Goal: Task Accomplishment & Management: Manage account settings

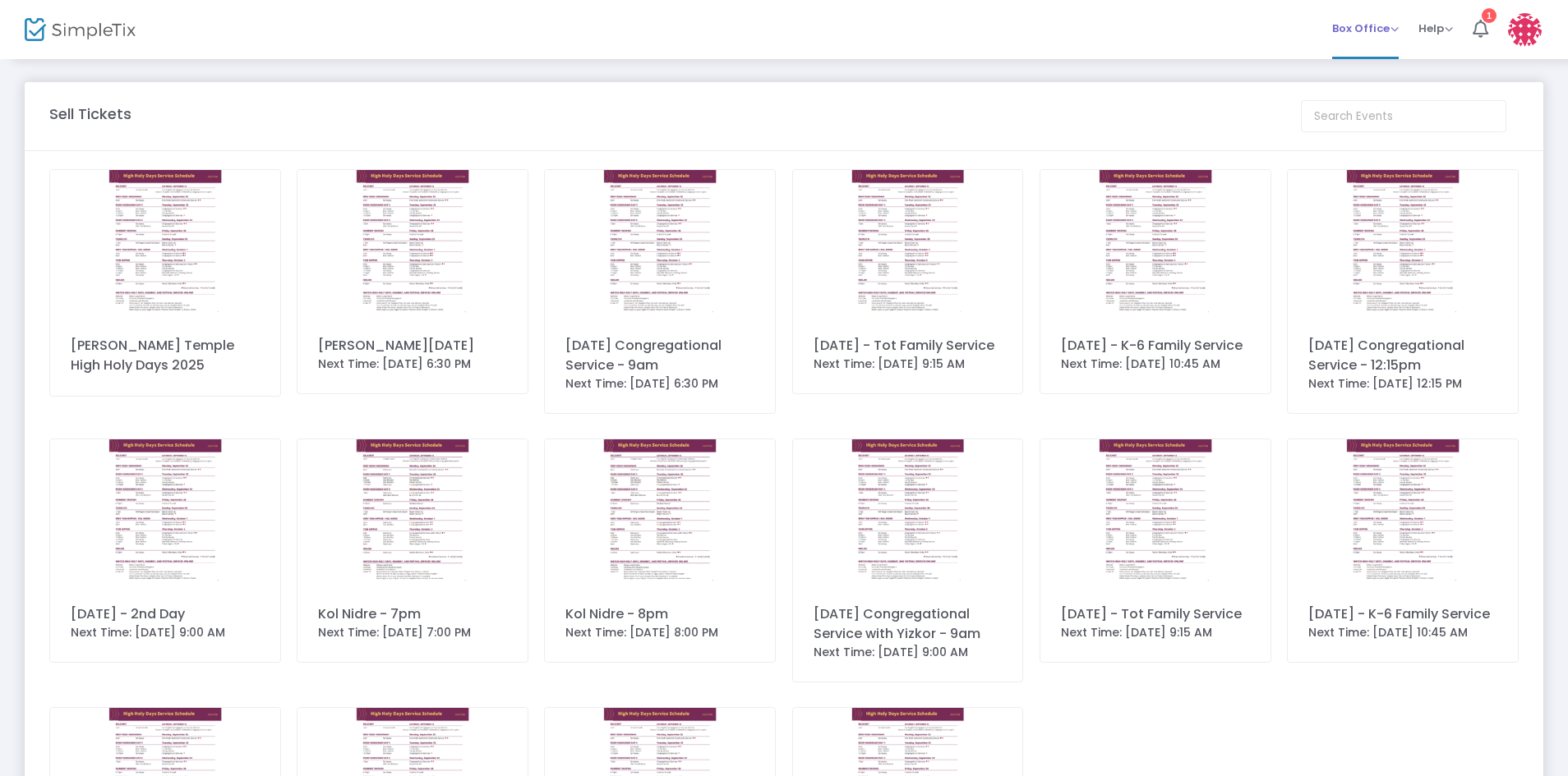
click at [1387, 26] on span "Box Office" at bounding box center [1366, 28] width 67 height 16
click at [1387, 85] on li "Bookings" at bounding box center [1391, 87] width 117 height 32
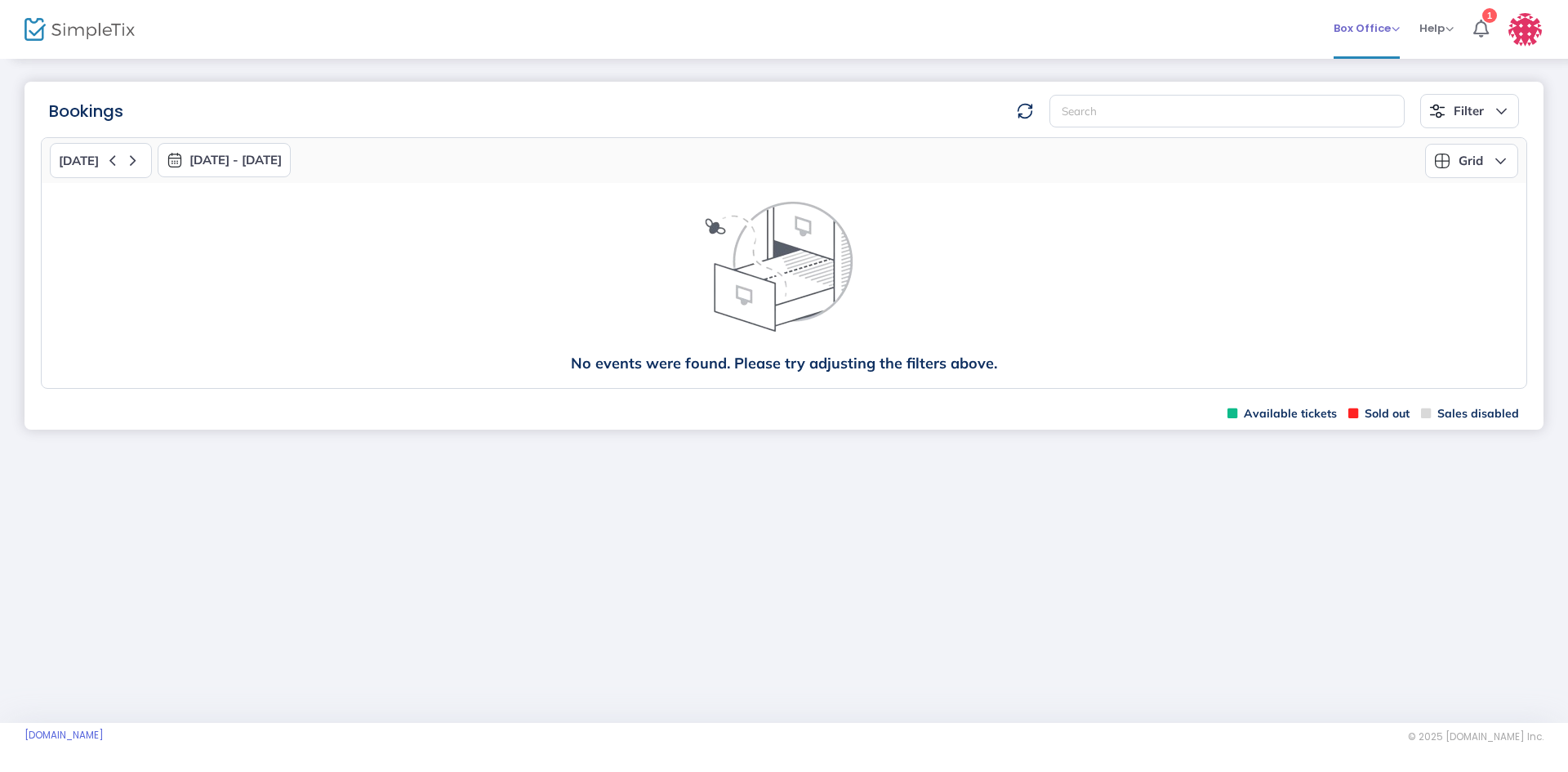
click at [1384, 22] on span "Box Office" at bounding box center [1367, 28] width 67 height 16
click at [1369, 57] on li "Sell Tickets" at bounding box center [1392, 55] width 116 height 32
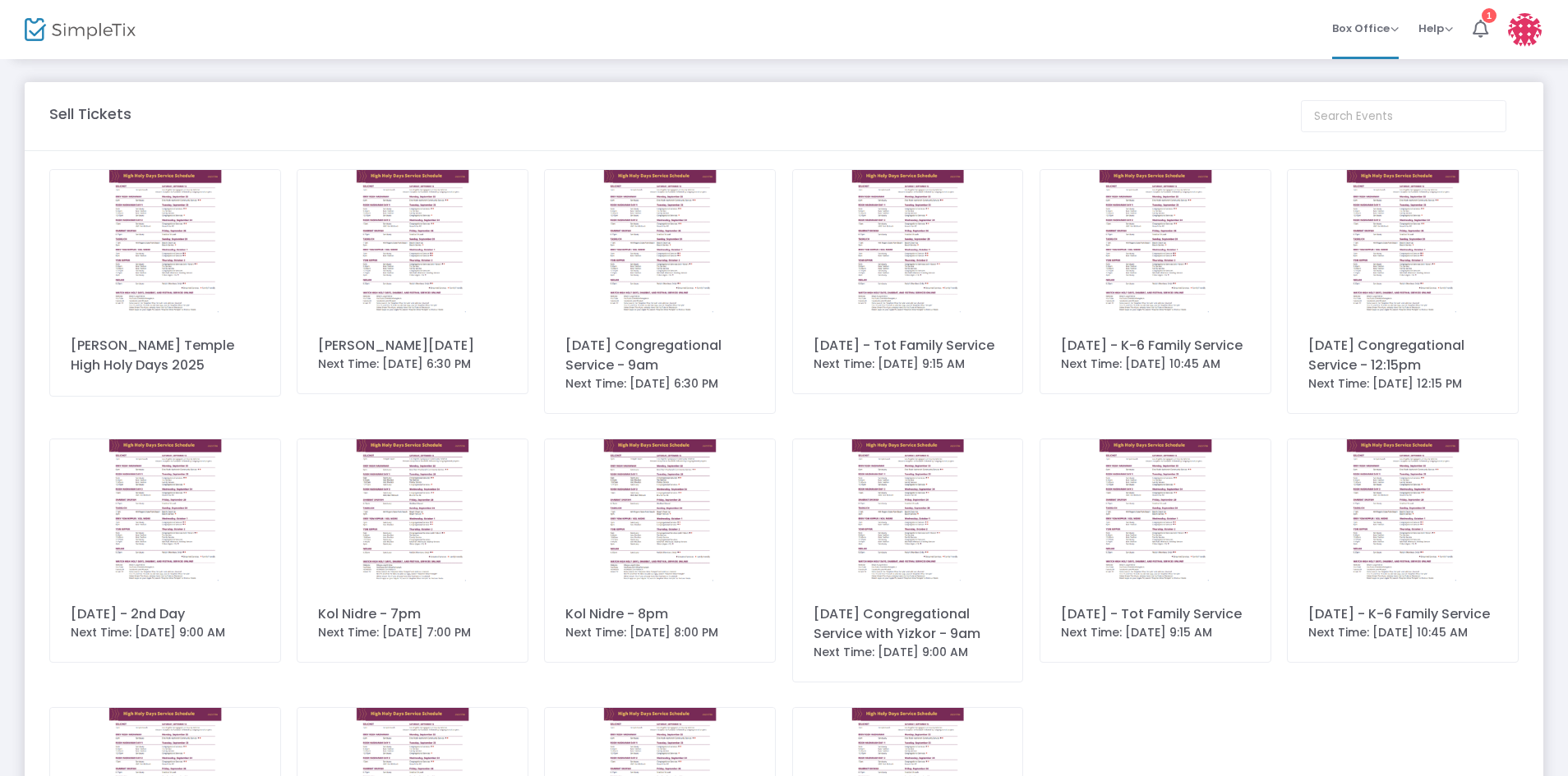
click at [207, 238] on img at bounding box center [165, 242] width 230 height 146
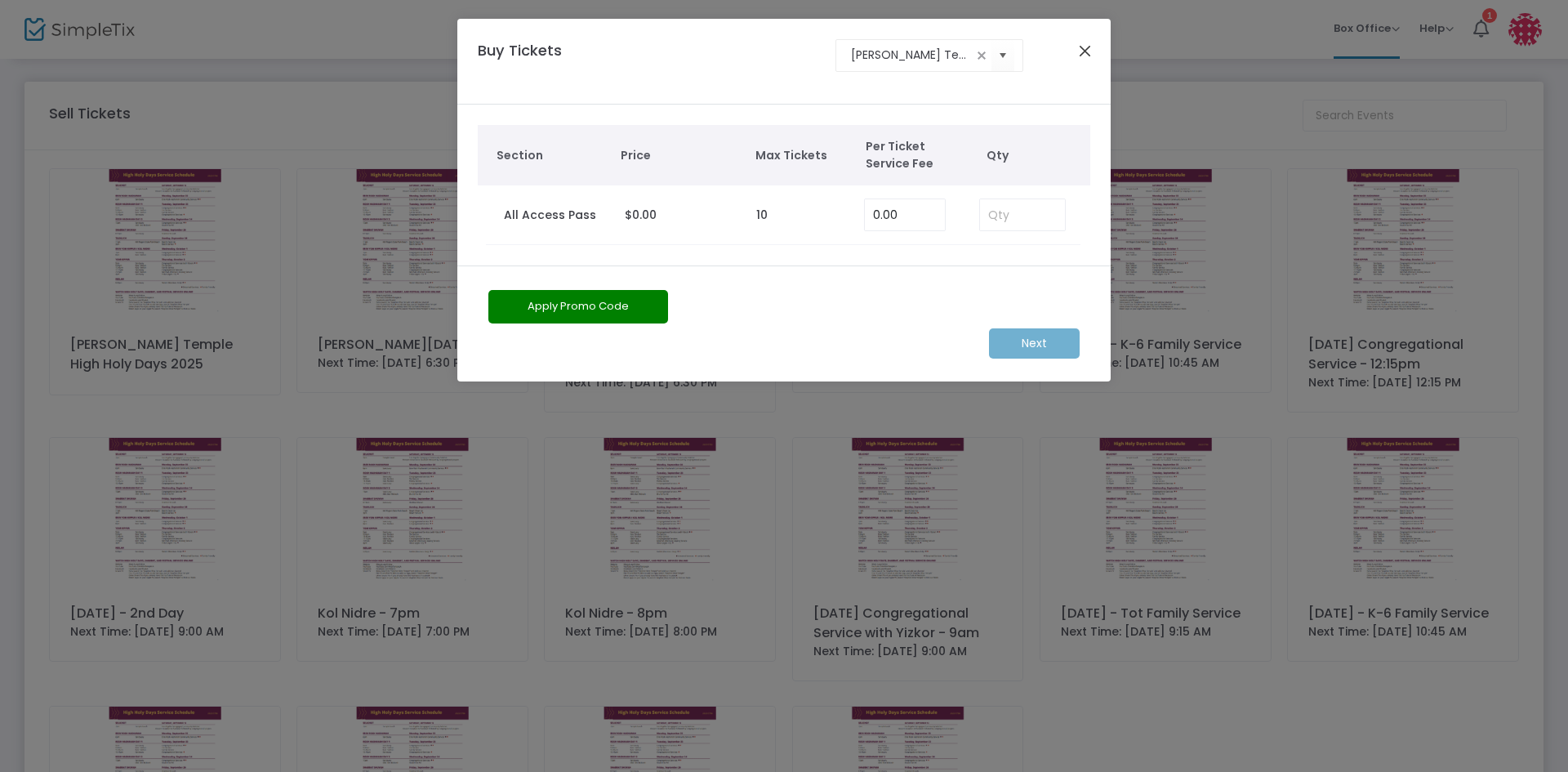
click at [1082, 45] on button "Close" at bounding box center [1085, 51] width 22 height 22
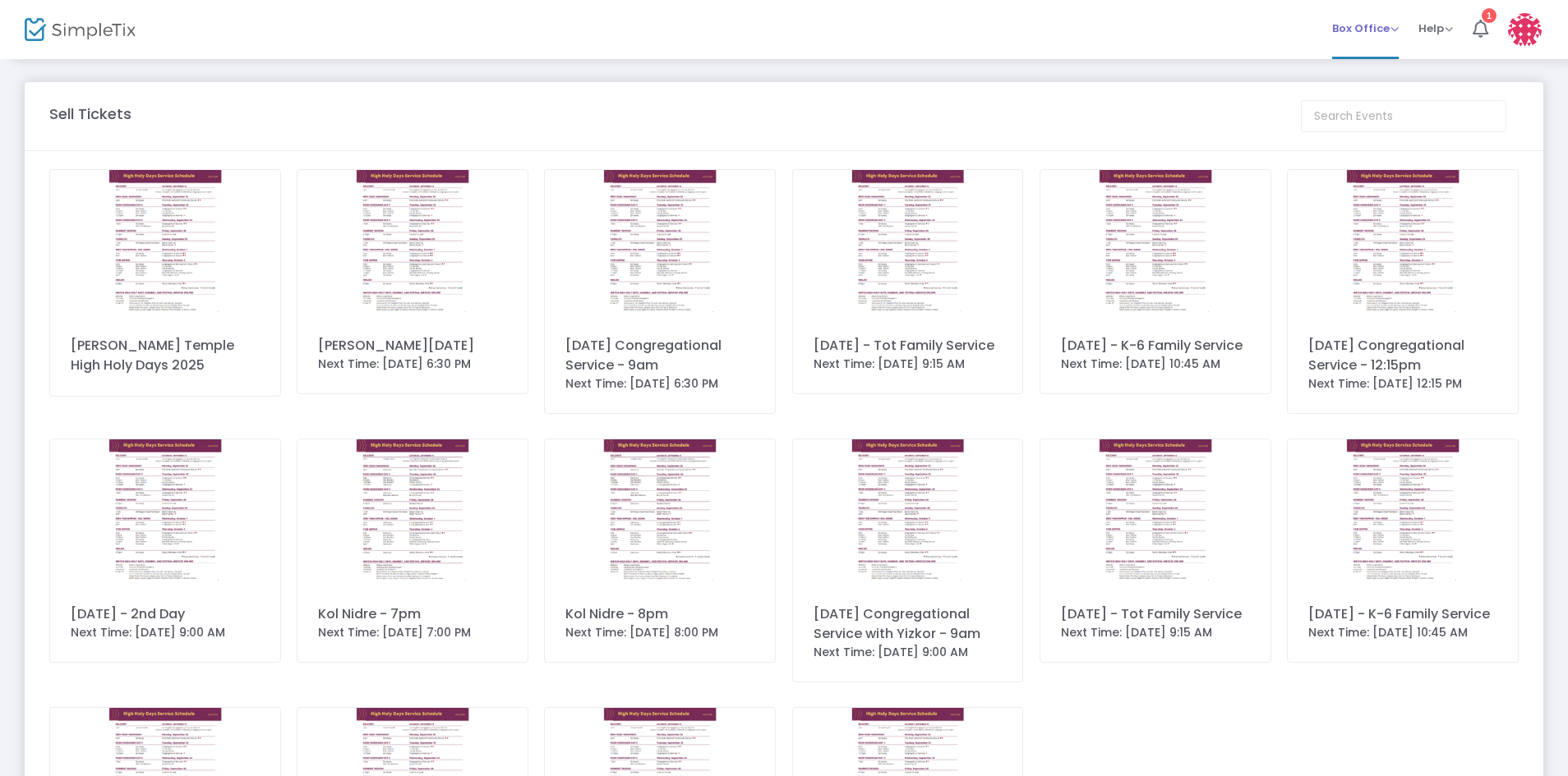
click at [1405, 34] on li "Box Office Sell Tickets Bookings Sell Season Pass" at bounding box center [1365, 29] width 86 height 59
click at [1394, 25] on span "Box Office" at bounding box center [1366, 28] width 67 height 16
click at [1372, 124] on li "Sell Season Pass" at bounding box center [1391, 120] width 117 height 32
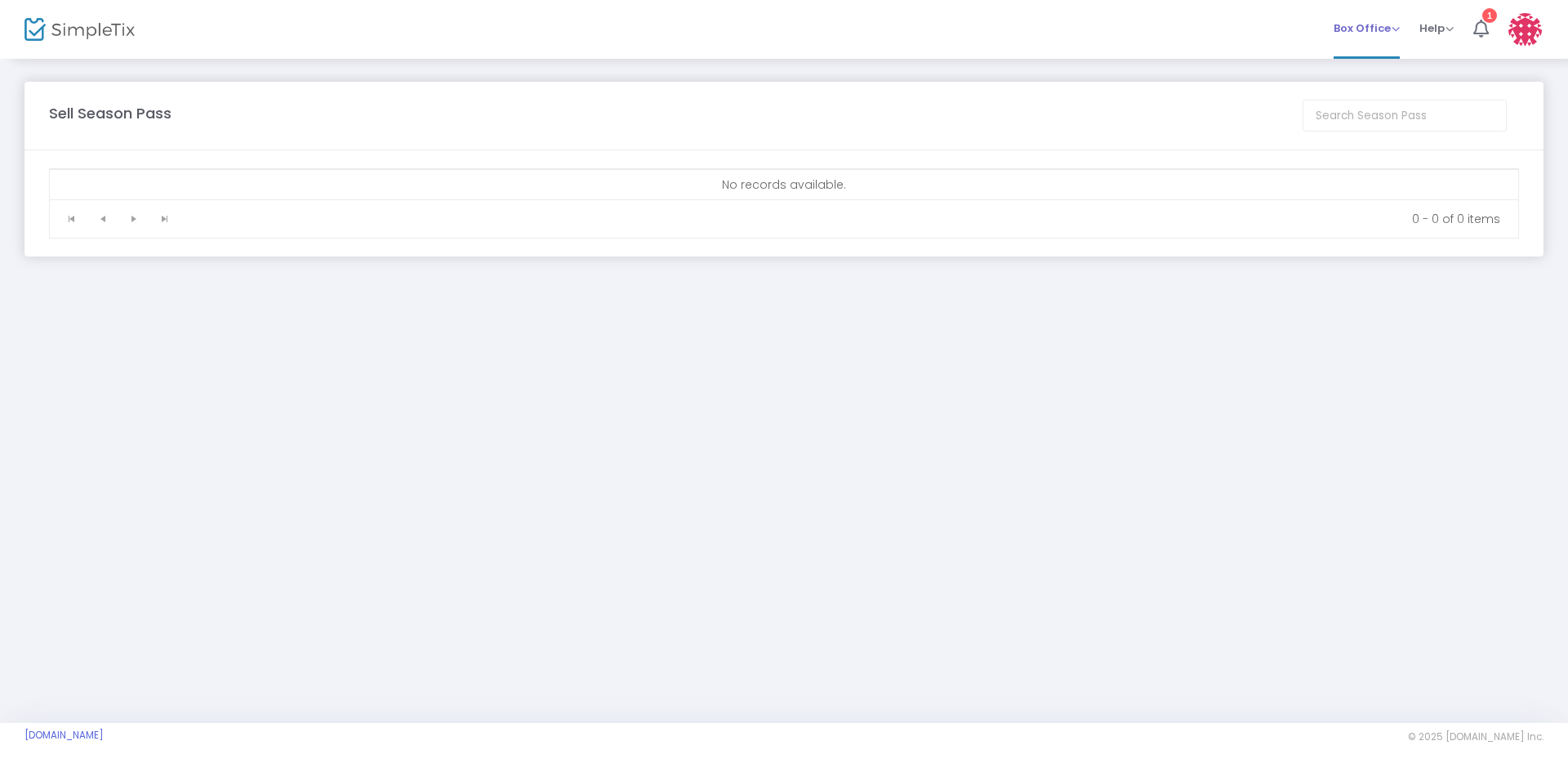
click at [1387, 27] on span "Box Office" at bounding box center [1367, 28] width 67 height 16
click at [1521, 24] on img at bounding box center [1525, 30] width 33 height 33
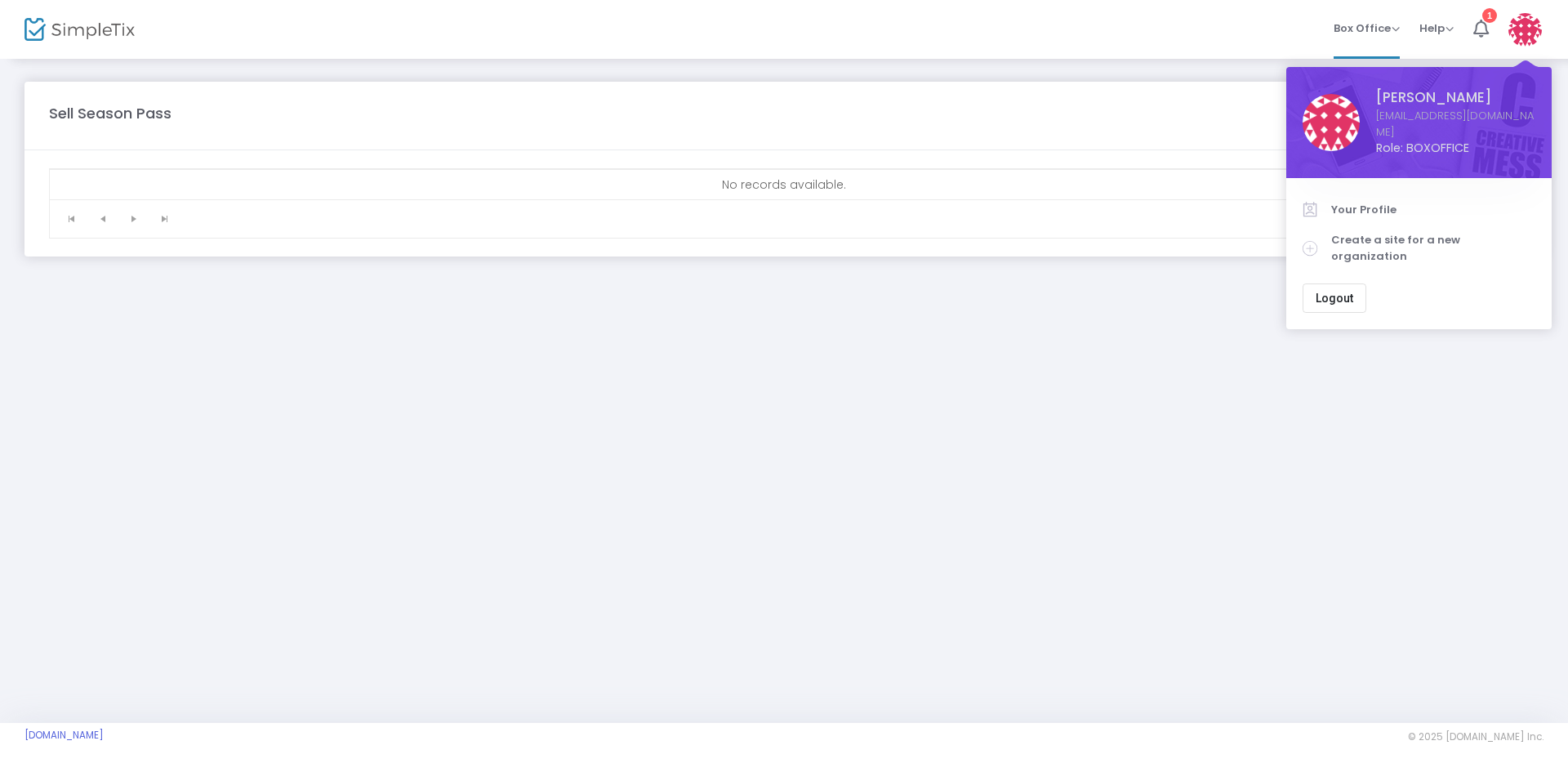
drag, startPoint x: 1460, startPoint y: 397, endPoint x: 1460, endPoint y: 369, distance: 28.0
click at [1460, 397] on div "Sell Season Pass No records available. 0 - 0 of 0 items More Reports Export Sal…" at bounding box center [784, 390] width 1568 height 666
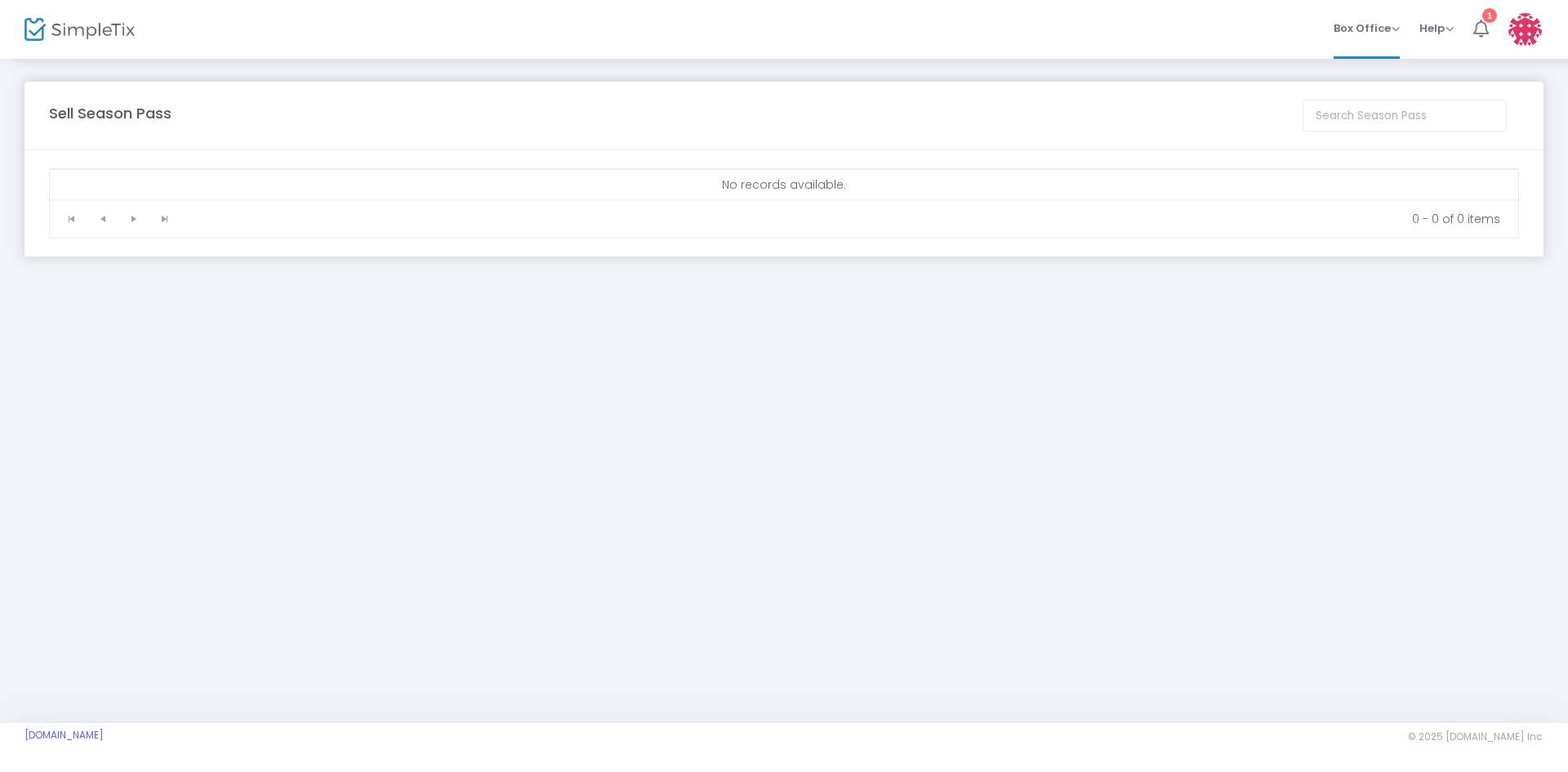
click at [1473, 37] on icon at bounding box center [1481, 29] width 16 height 18
click at [52, 20] on img at bounding box center [79, 30] width 111 height 23
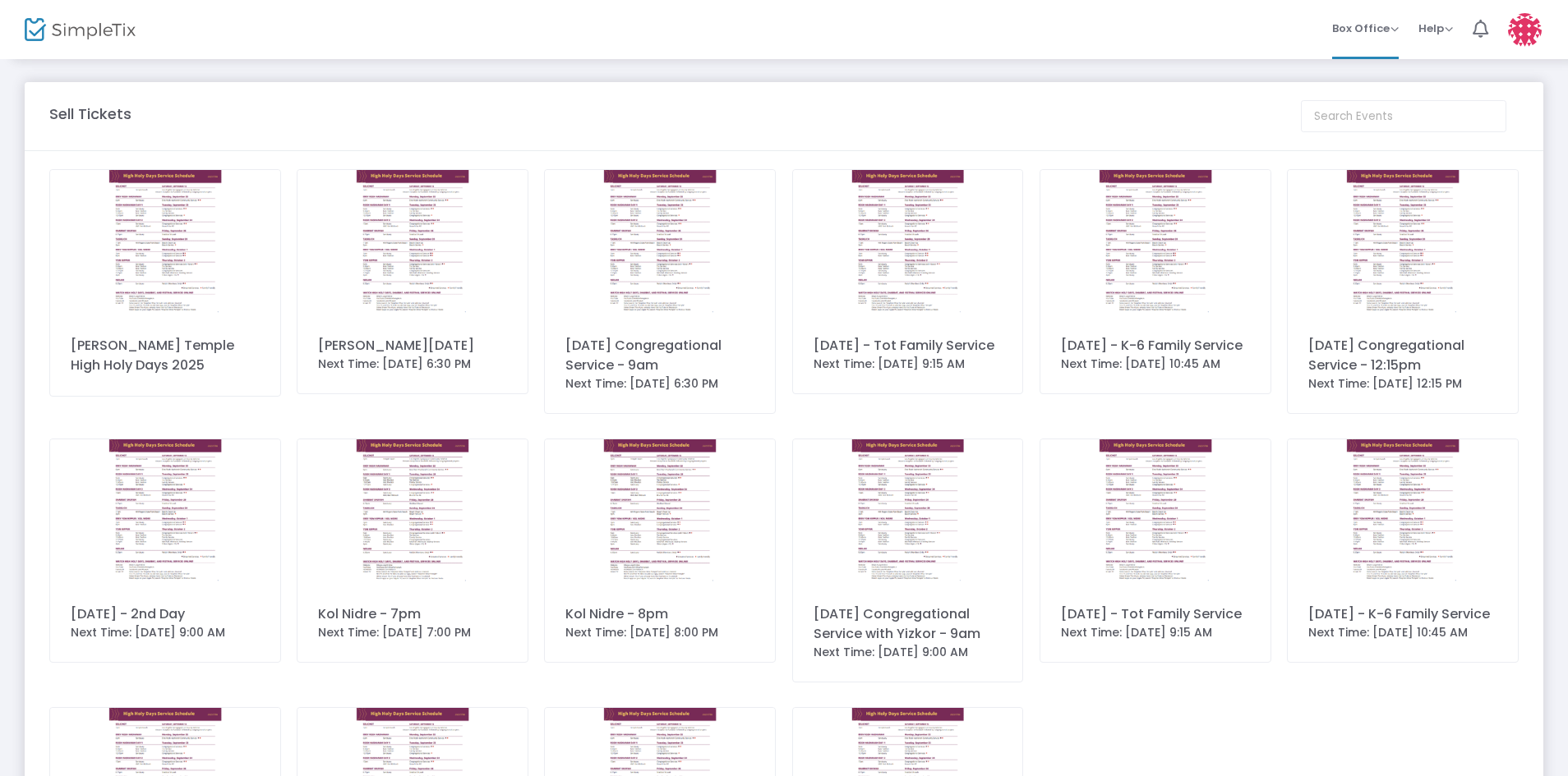
click at [158, 348] on div "Stephen Wise Temple High Holy Days 2025" at bounding box center [165, 355] width 189 height 39
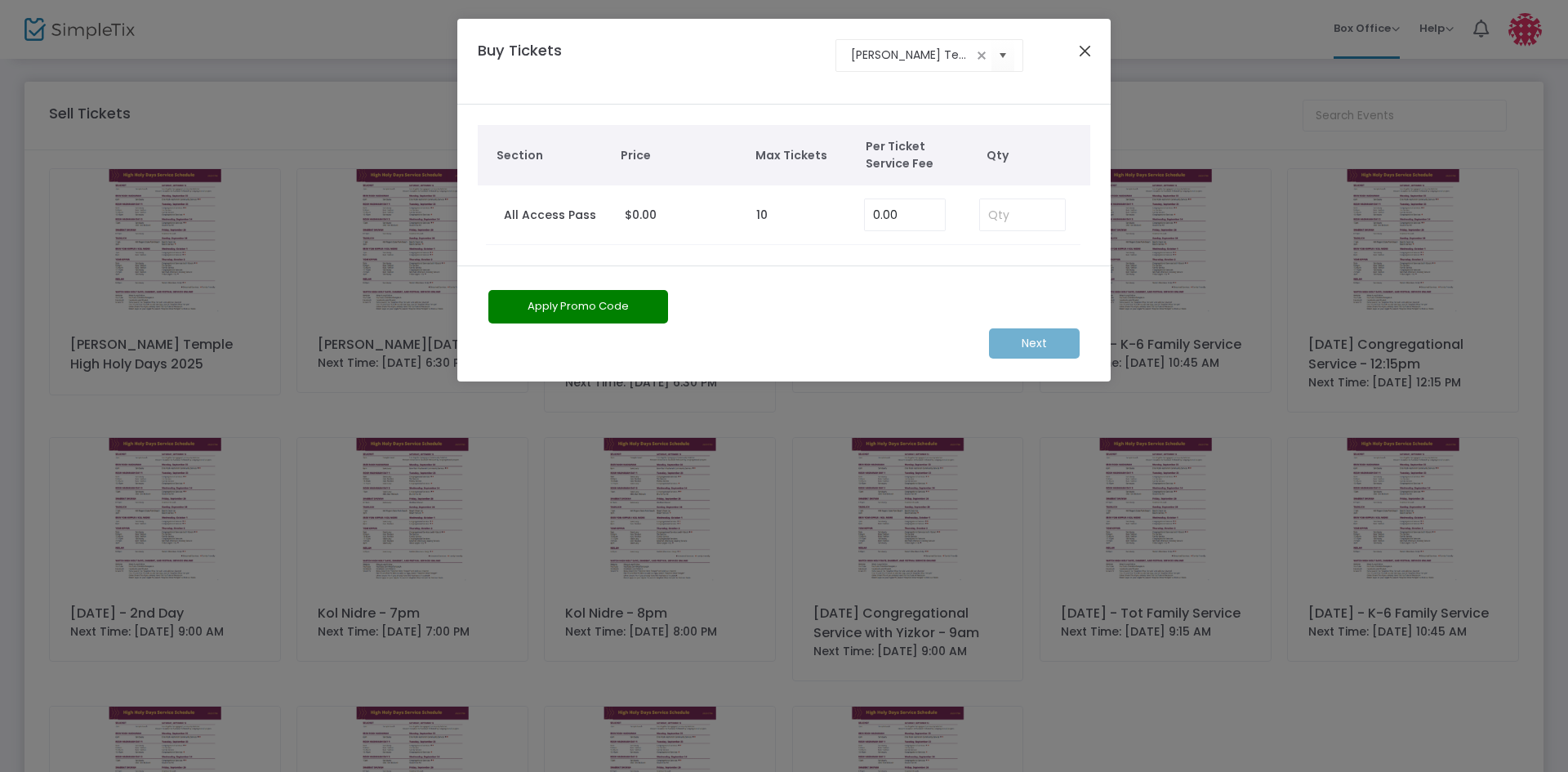
click at [1074, 57] on button "Close" at bounding box center [1085, 51] width 22 height 22
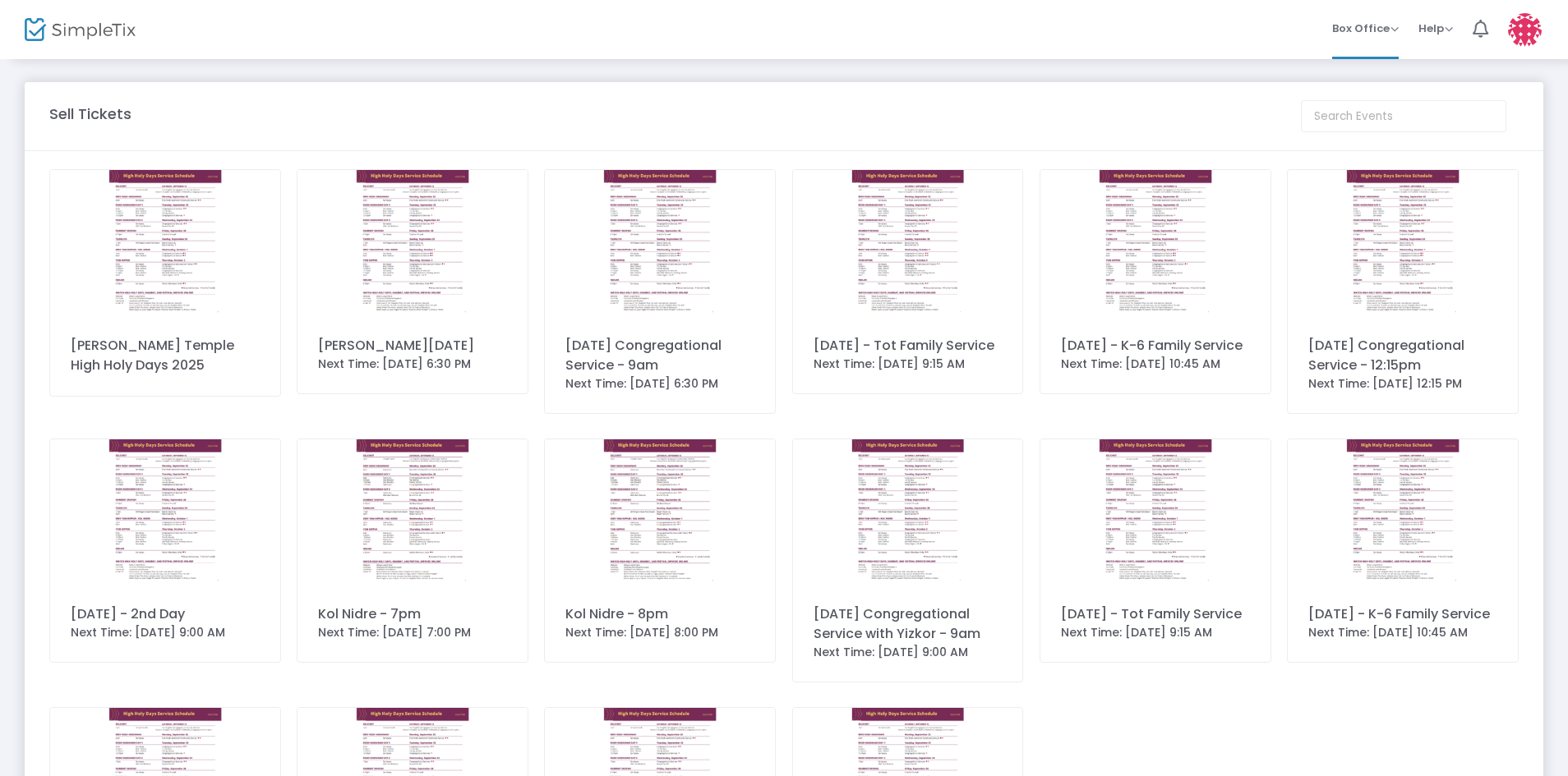
click at [1540, 32] on img at bounding box center [1524, 30] width 33 height 33
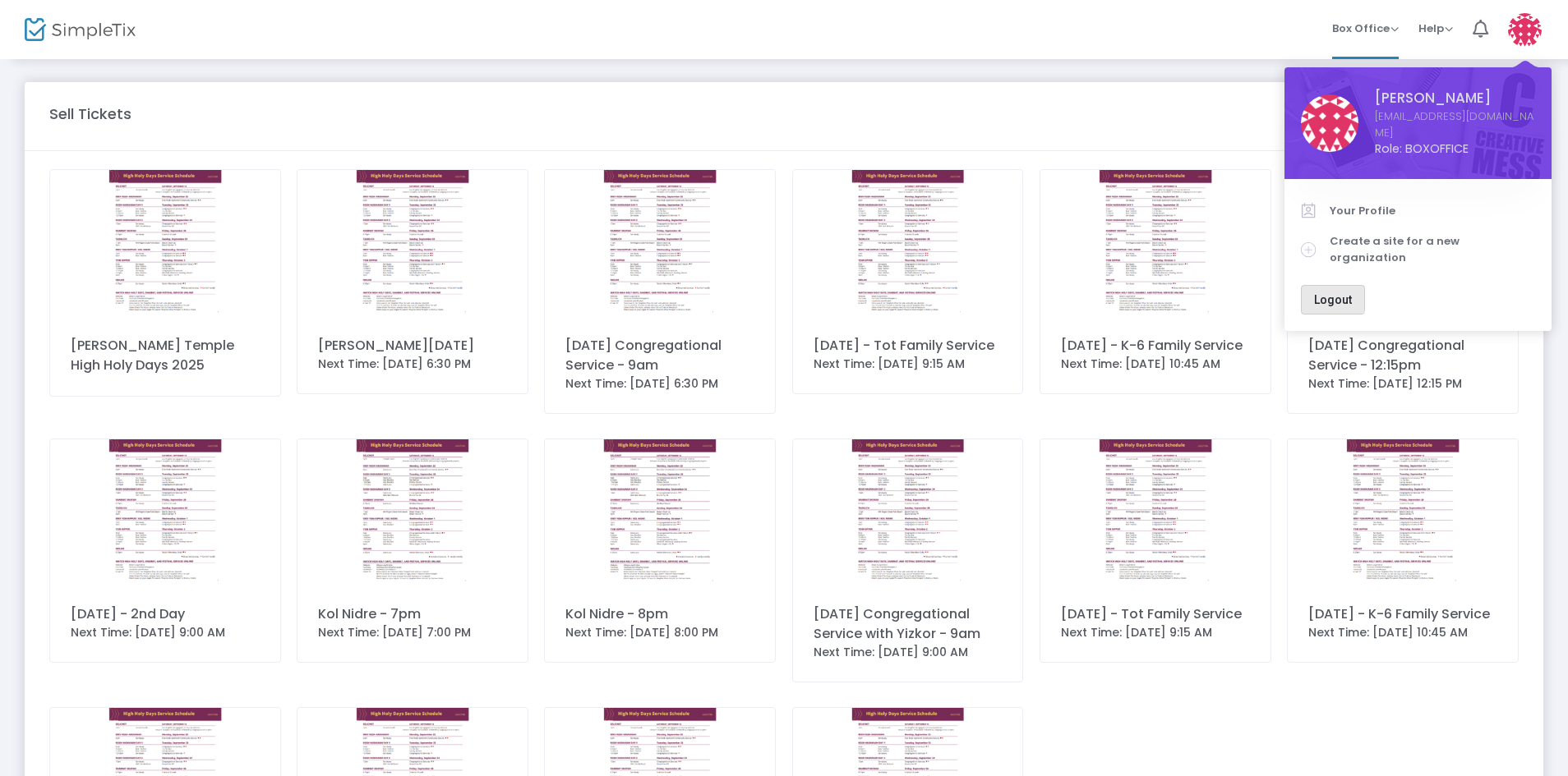
click at [1322, 294] on span "Logout" at bounding box center [1332, 300] width 38 height 13
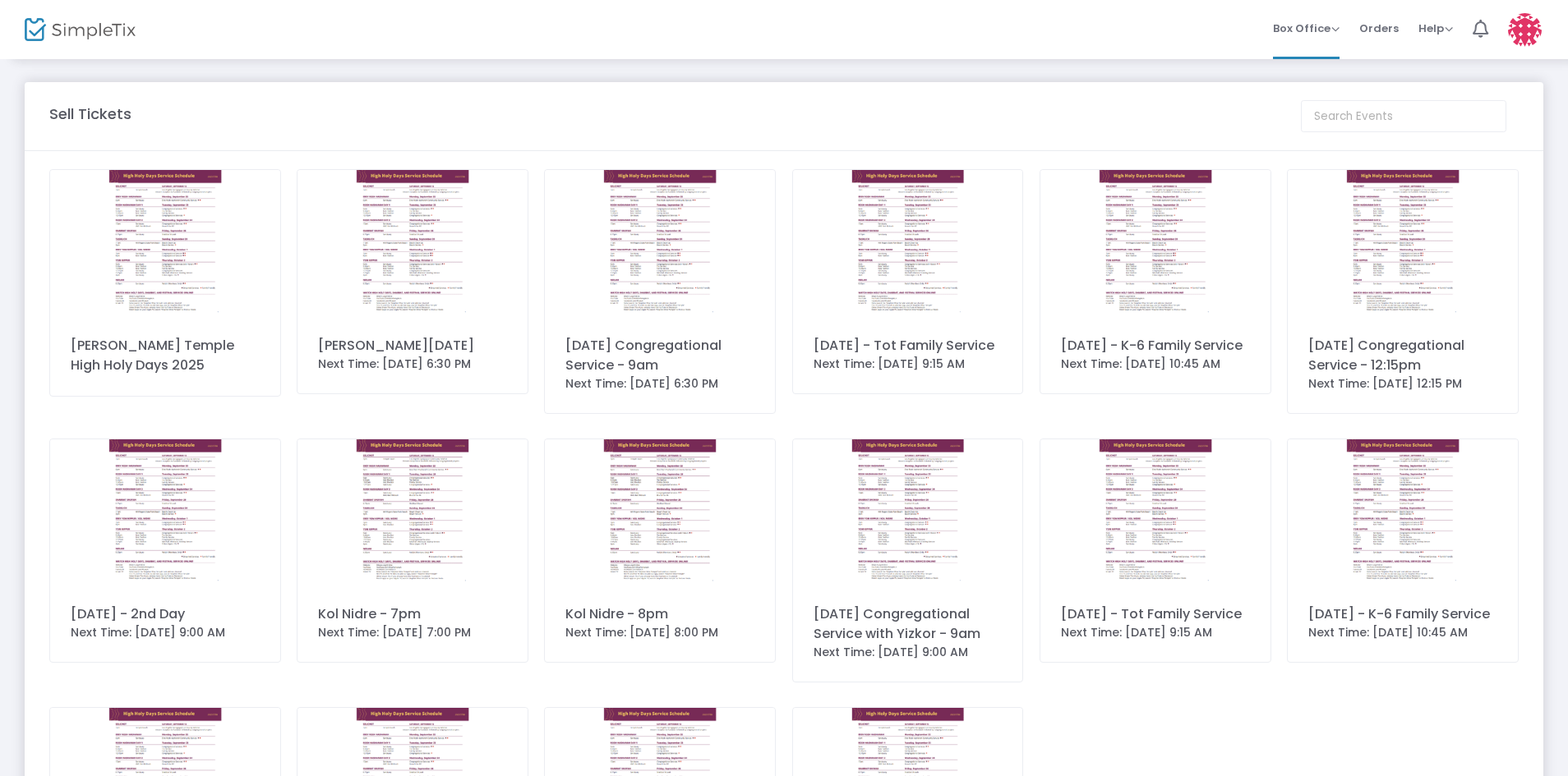
click at [176, 320] on div "[PERSON_NAME] Temple High Holy Days 2025" at bounding box center [165, 283] width 232 height 227
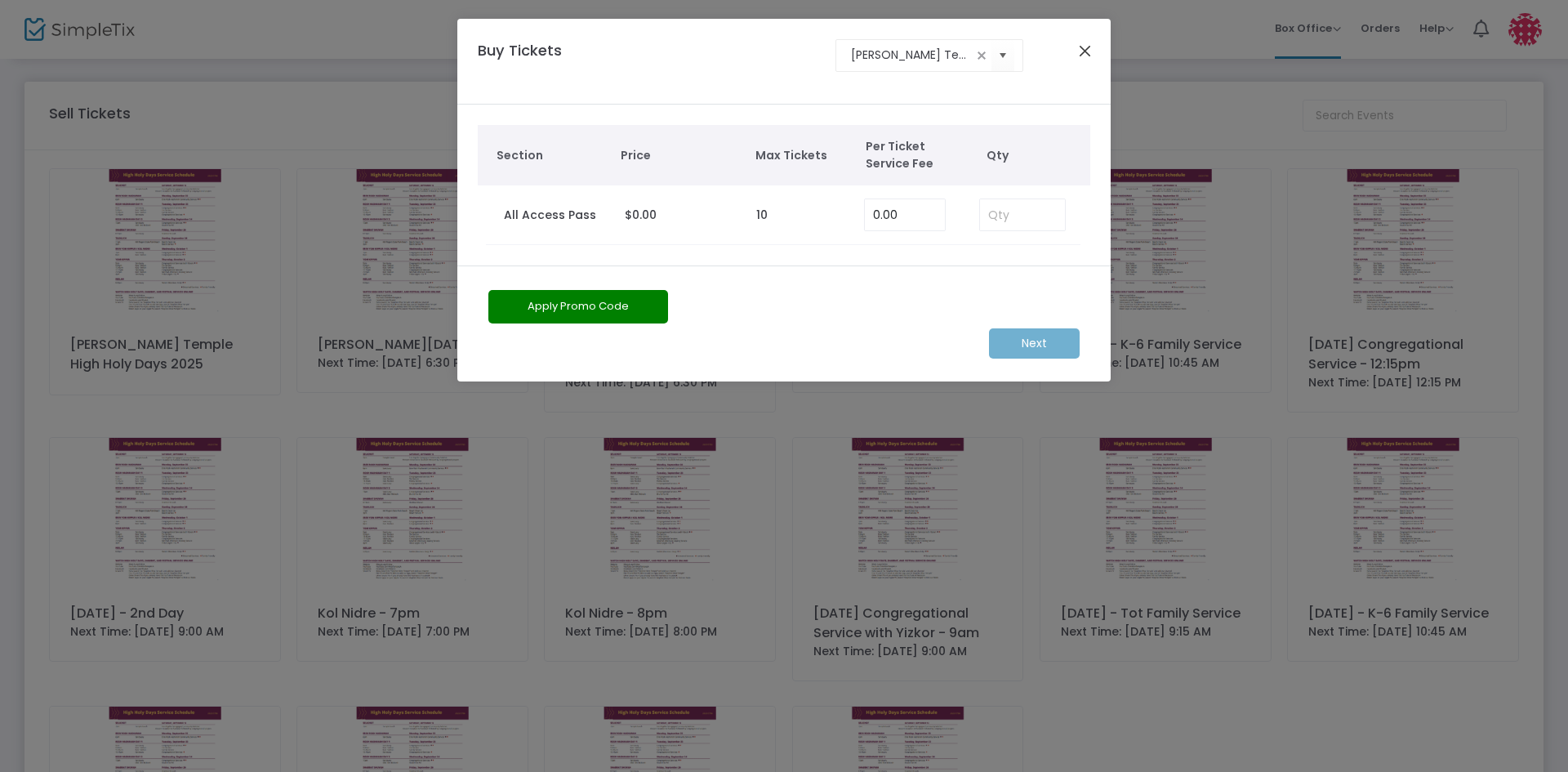
click at [1084, 49] on button "Close" at bounding box center [1085, 51] width 22 height 22
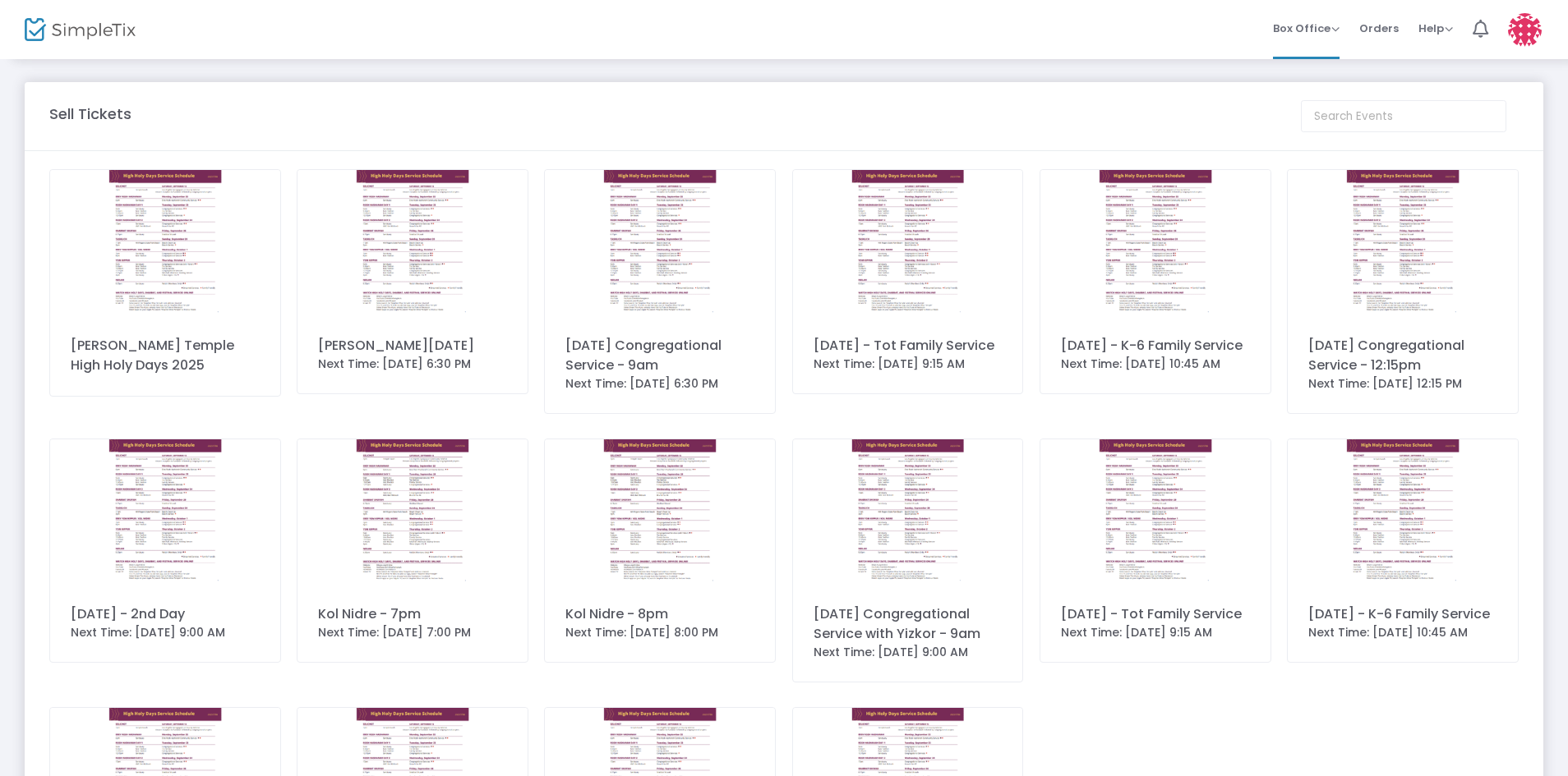
click at [1522, 34] on img at bounding box center [1524, 30] width 33 height 33
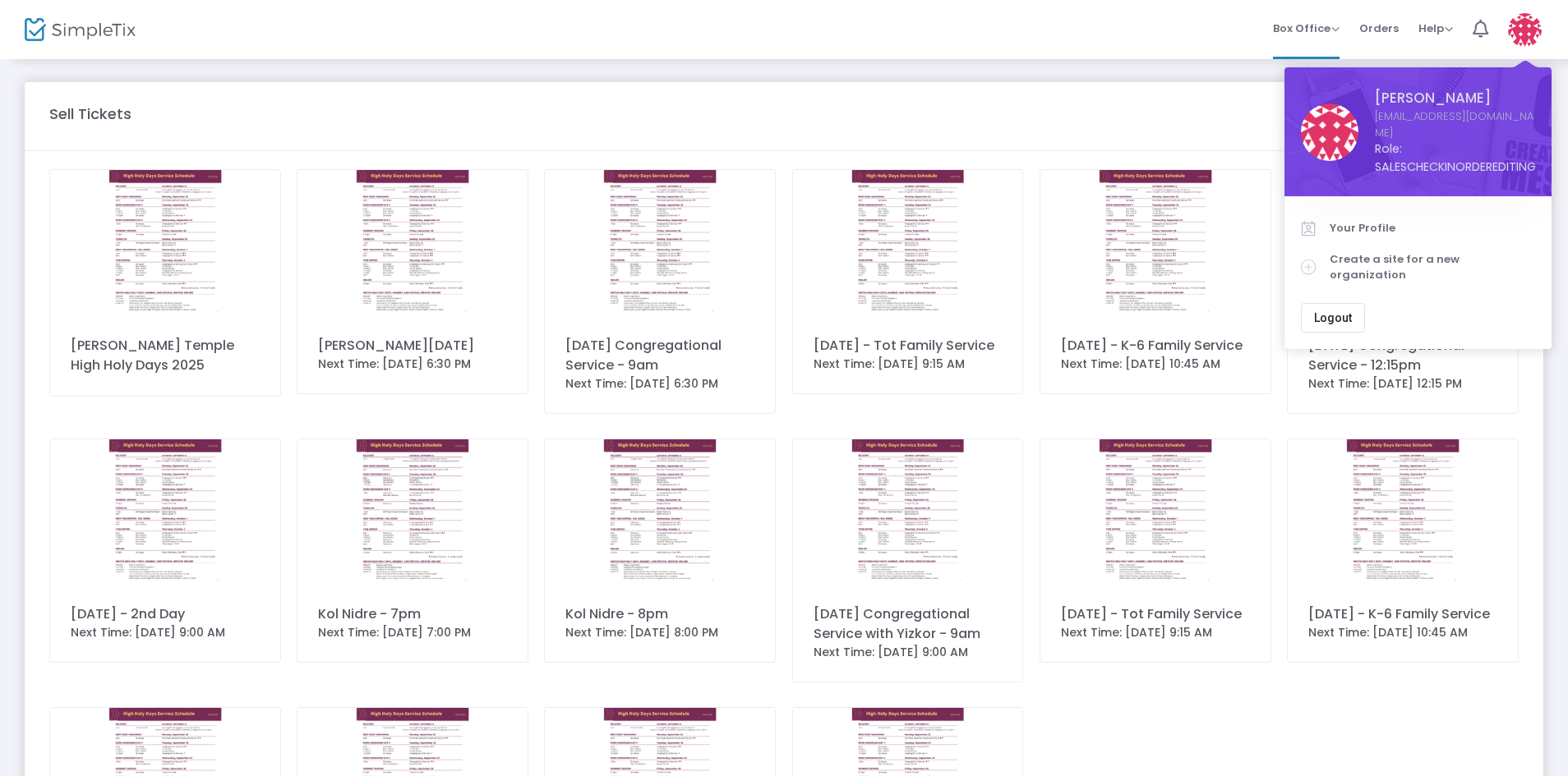
click at [1323, 311] on span "Logout" at bounding box center [1332, 318] width 38 height 13
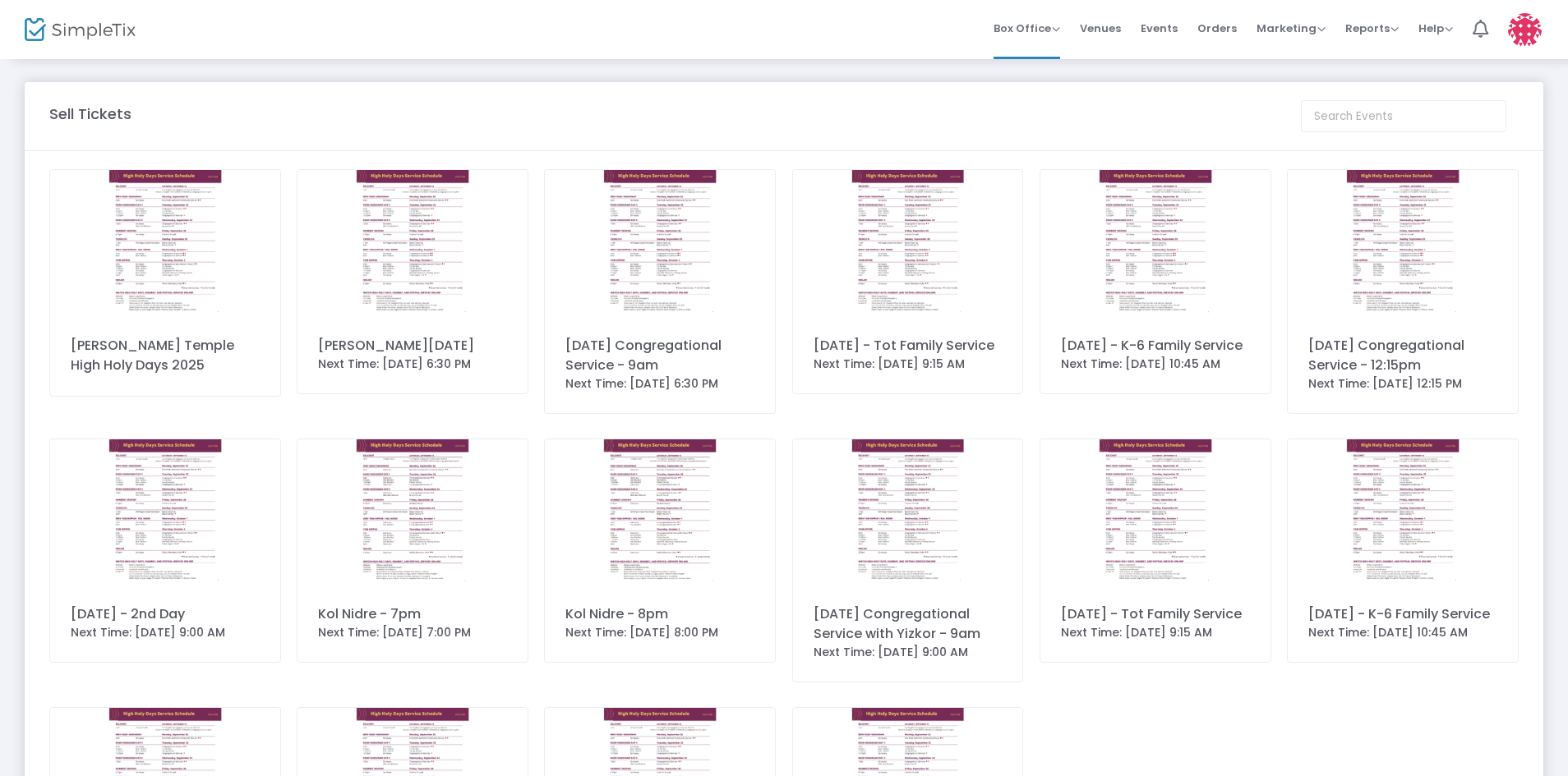
click at [194, 351] on div "Stephen Wise Temple High Holy Days 2025" at bounding box center [165, 355] width 189 height 39
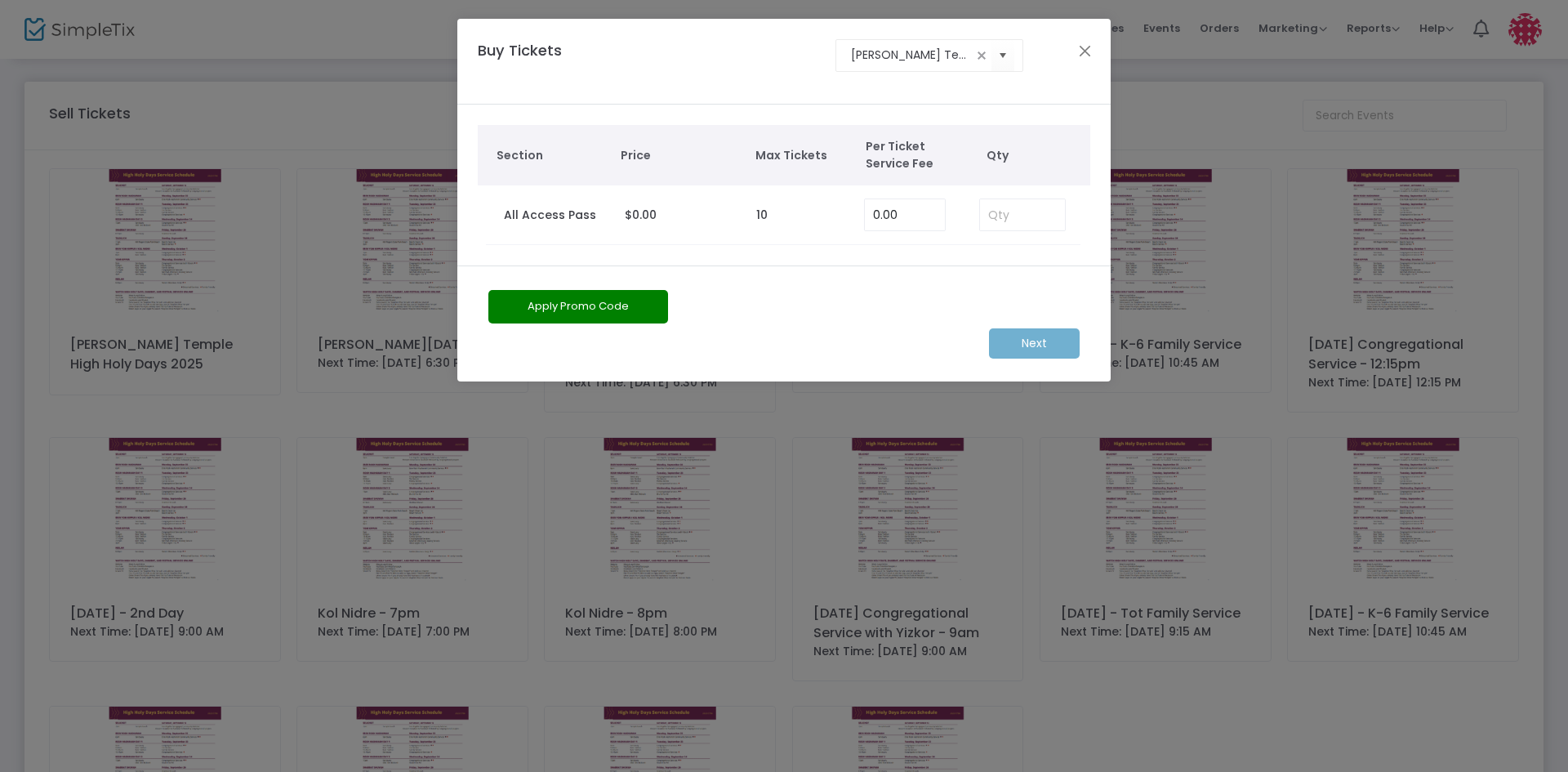
click at [1098, 47] on div "Buy Tickets Stephen Wise Temple High Holy Days 2025" at bounding box center [784, 62] width 653 height 87
click at [1082, 52] on button "Close" at bounding box center [1085, 51] width 22 height 22
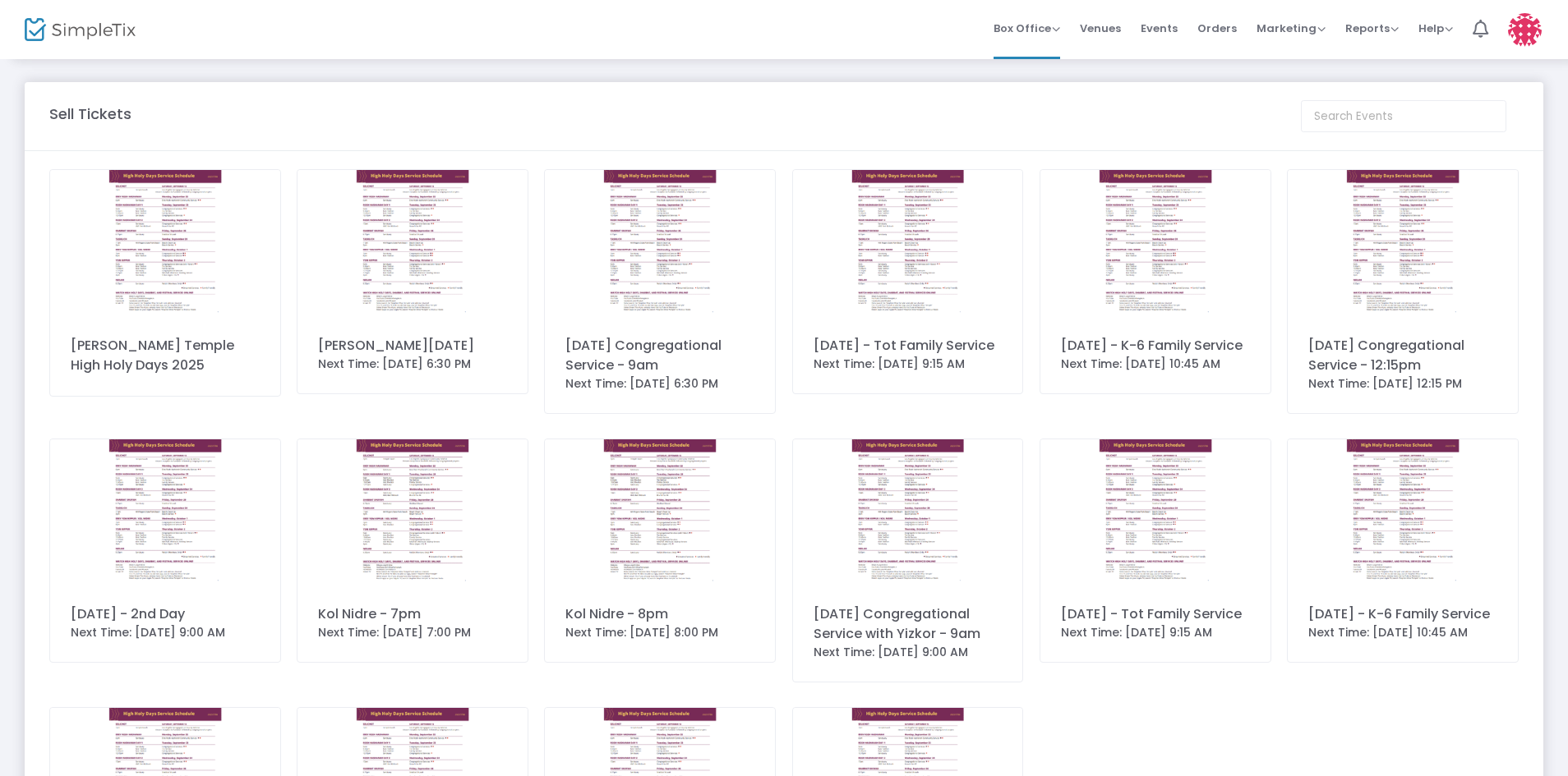
click at [1539, 31] on img at bounding box center [1524, 30] width 33 height 33
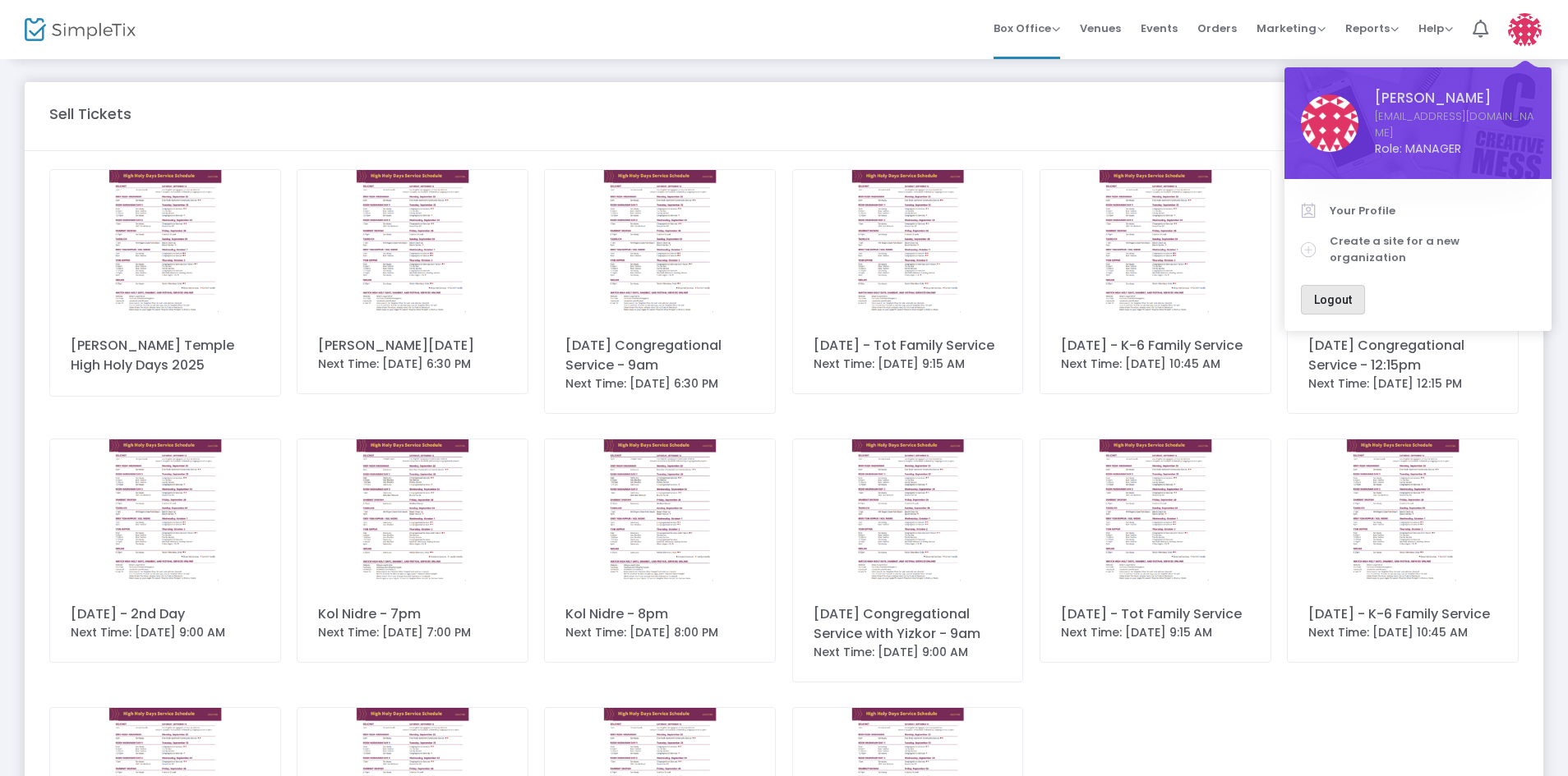
click at [1346, 294] on span "Logout" at bounding box center [1332, 300] width 38 height 13
